Goal: Task Accomplishment & Management: Complete application form

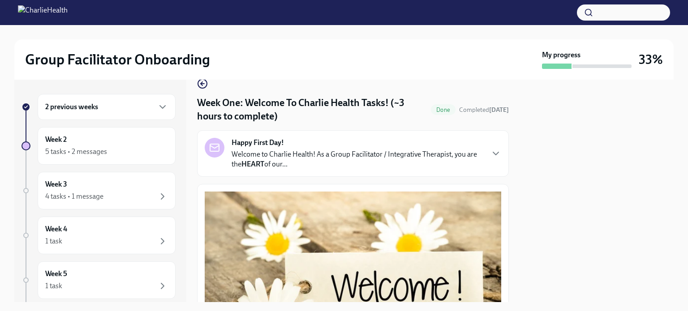
scroll to position [18, 0]
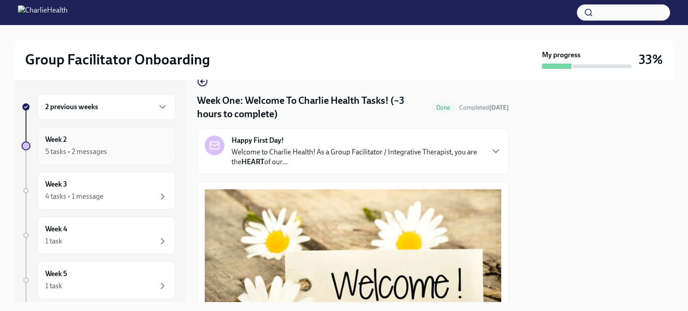
click at [120, 147] on div "5 tasks • 2 messages" at bounding box center [106, 151] width 123 height 11
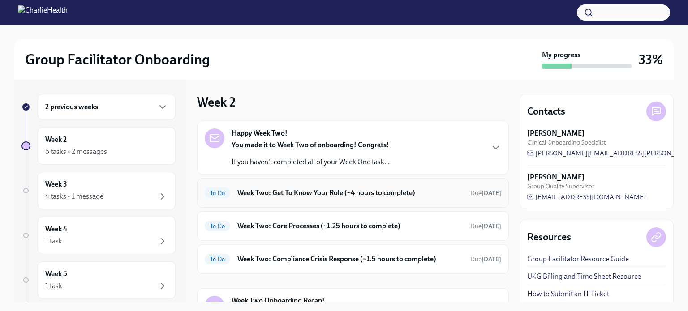
click at [395, 194] on h6 "Week Two: Get To Know Your Role (~4 hours to complete)" at bounding box center [350, 193] width 226 height 10
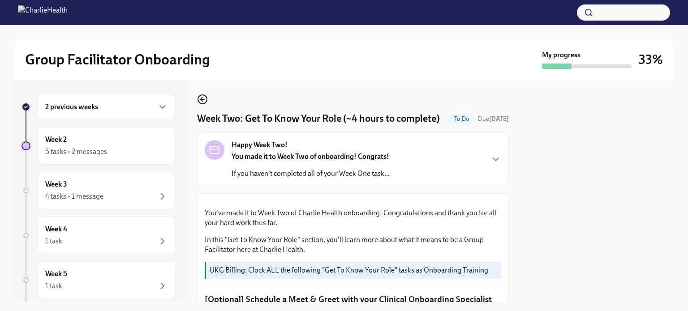
click at [201, 99] on icon "button" at bounding box center [202, 100] width 2 height 4
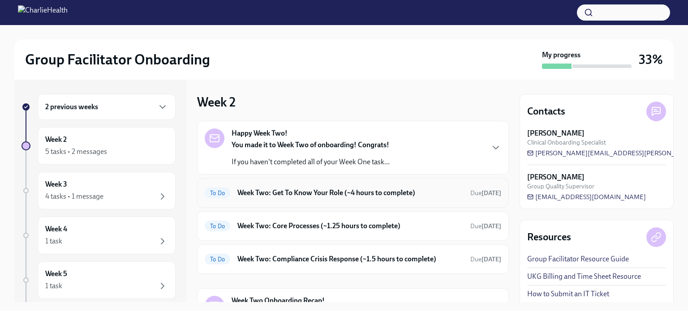
click at [357, 197] on h6 "Week Two: Get To Know Your Role (~4 hours to complete)" at bounding box center [350, 193] width 226 height 10
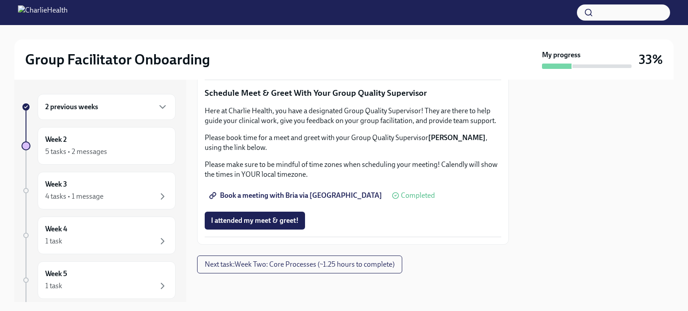
scroll to position [807, 0]
click at [323, 47] on link "Complete this form to schedule your observations" at bounding box center [293, 39] width 176 height 18
